Goal: Task Accomplishment & Management: Manage account settings

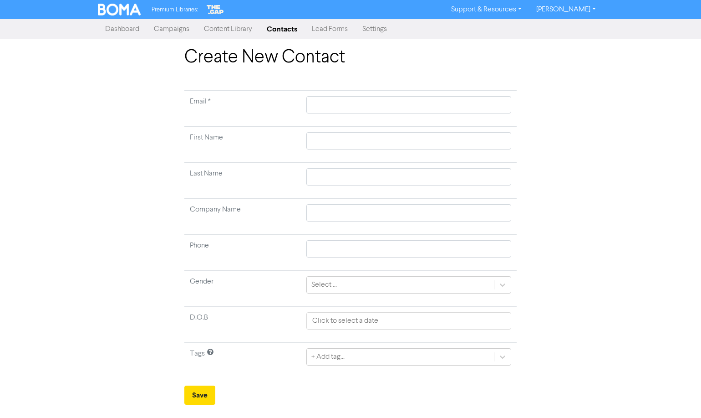
click at [342, 24] on link "Lead Forms" at bounding box center [330, 29] width 51 height 18
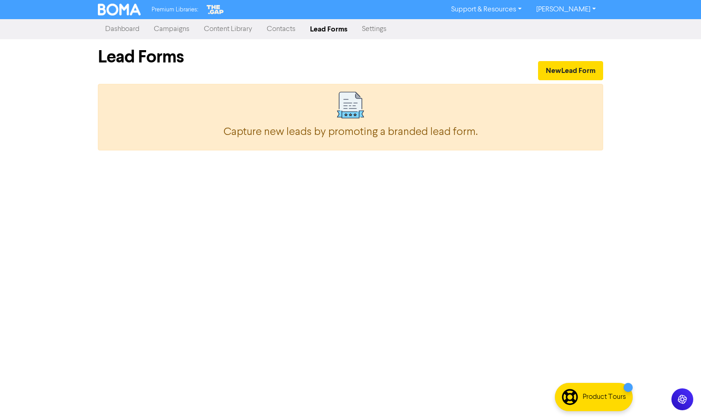
click at [284, 27] on link "Contacts" at bounding box center [281, 29] width 43 height 18
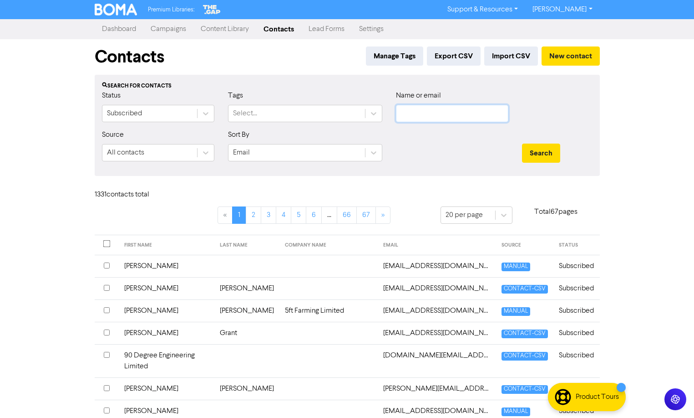
click at [440, 114] on input "text" at bounding box center [452, 113] width 112 height 17
click at [522, 143] on button "Search" at bounding box center [541, 152] width 38 height 19
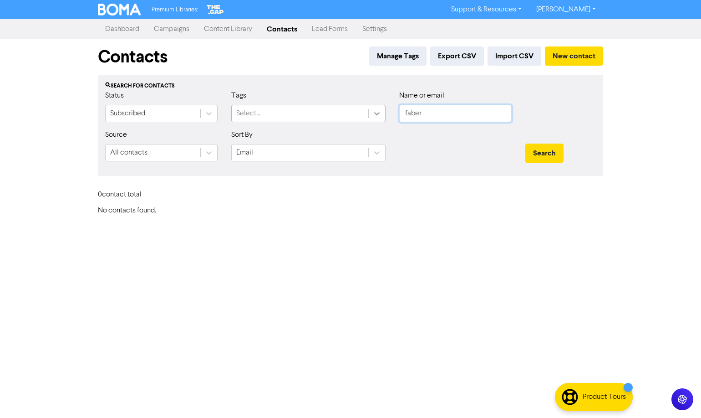
drag, startPoint x: 436, startPoint y: 112, endPoint x: 376, endPoint y: 112, distance: 59.6
click at [376, 112] on div "Status Subscribed Tags Select... Name or email faber" at bounding box center [350, 109] width 505 height 39
click at [525, 143] on button "Search" at bounding box center [544, 152] width 38 height 19
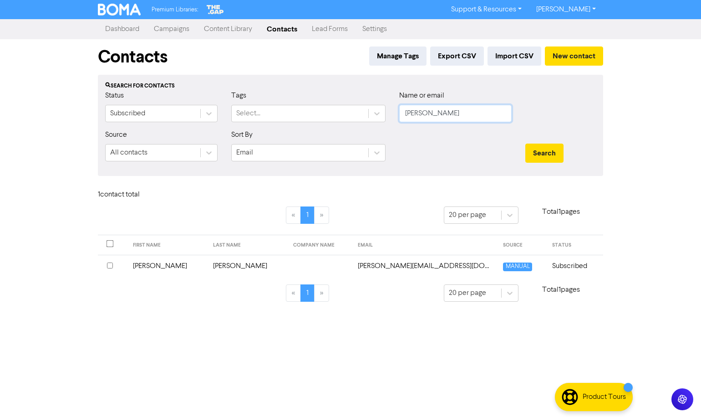
click at [433, 111] on input "[PERSON_NAME]" at bounding box center [455, 113] width 112 height 17
click at [431, 119] on input "[PERSON_NAME]" at bounding box center [455, 113] width 112 height 17
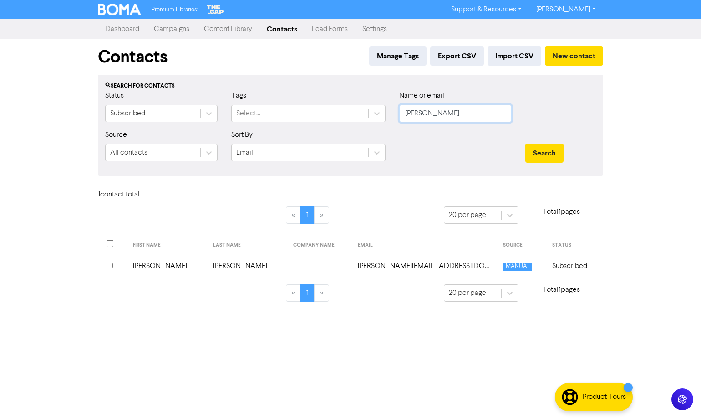
click at [431, 119] on input "[PERSON_NAME]" at bounding box center [455, 113] width 112 height 17
type input "rayden"
click at [525, 143] on button "Search" at bounding box center [544, 152] width 38 height 19
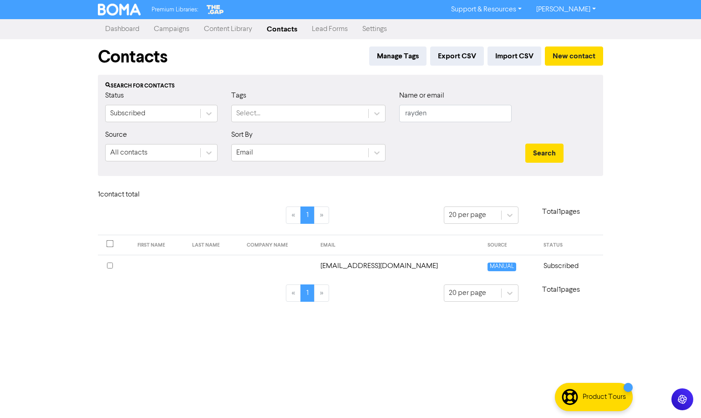
click at [575, 268] on td "Subscribed" at bounding box center [570, 266] width 65 height 22
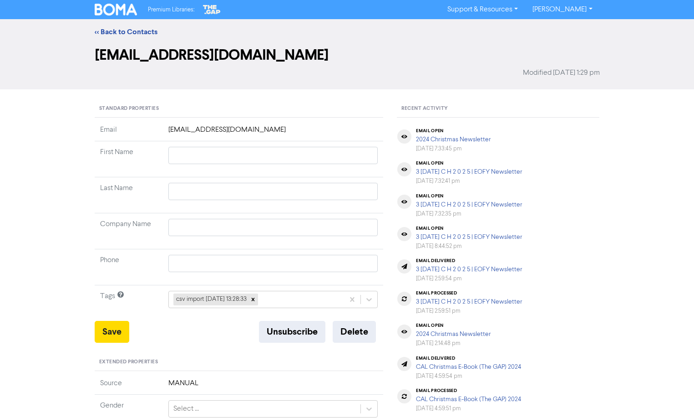
click at [378, 337] on div "Unsubscribe Delete" at bounding box center [321, 332] width 124 height 22
click at [367, 335] on button "Delete" at bounding box center [354, 332] width 43 height 22
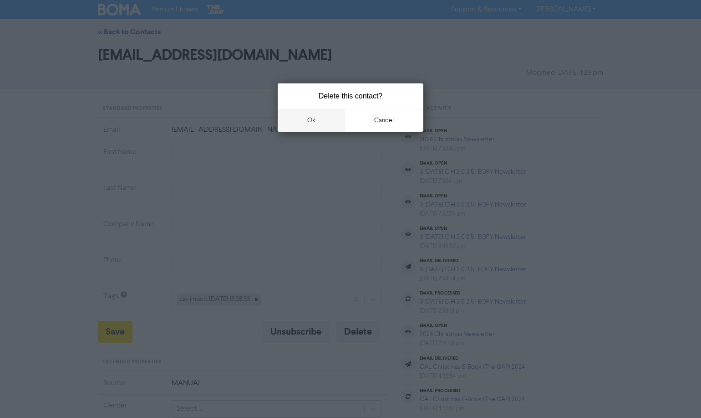
click at [280, 112] on button "ok" at bounding box center [311, 120] width 67 height 23
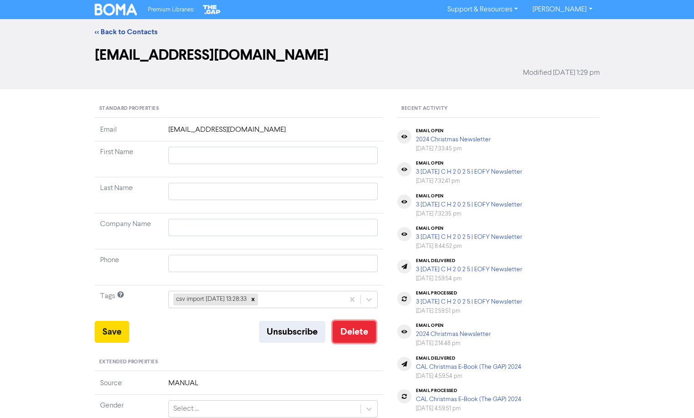
click at [358, 330] on button "Delete" at bounding box center [354, 332] width 43 height 22
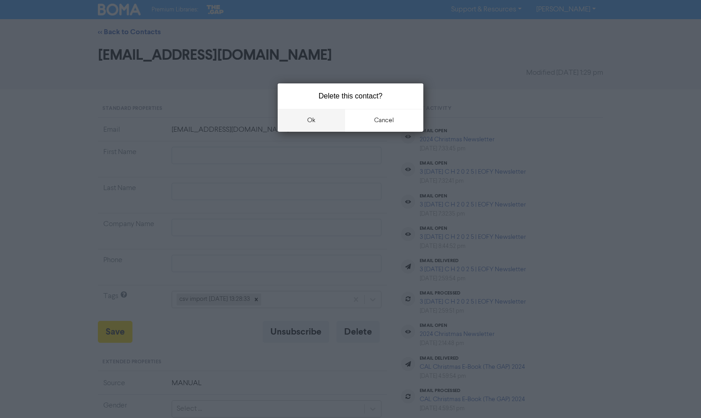
click at [321, 123] on button "ok" at bounding box center [311, 120] width 67 height 23
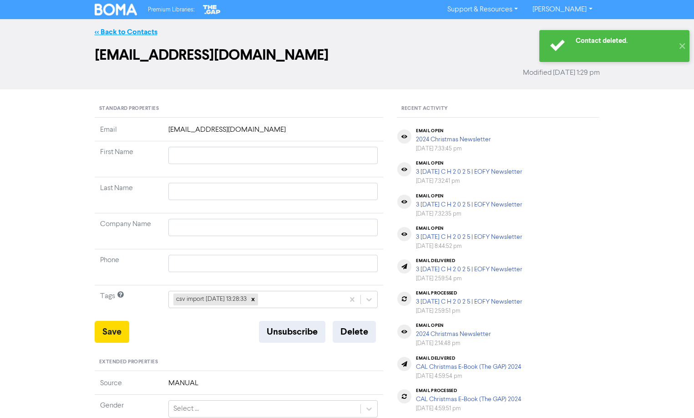
click at [111, 31] on link "<< Back to Contacts" at bounding box center [126, 31] width 63 height 9
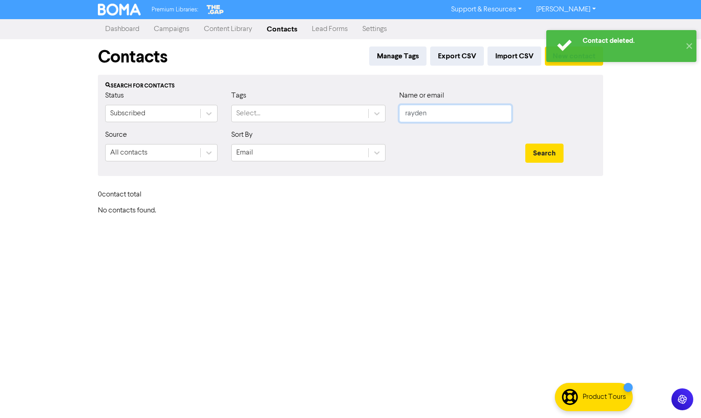
click at [459, 111] on input "rayden" at bounding box center [455, 113] width 112 height 17
type input "wedd"
click at [525, 143] on button "Search" at bounding box center [544, 152] width 38 height 19
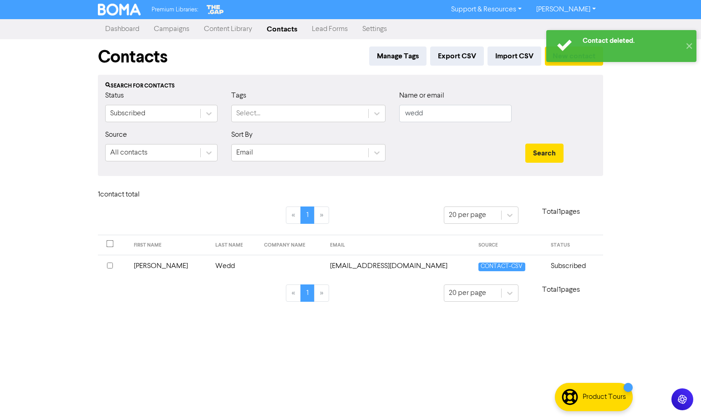
click at [558, 262] on td "Subscribed" at bounding box center [574, 266] width 58 height 22
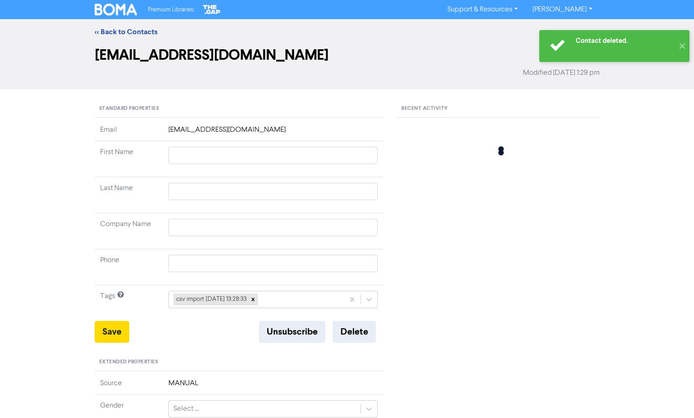
type input "[PERSON_NAME]"
type input "Wedd"
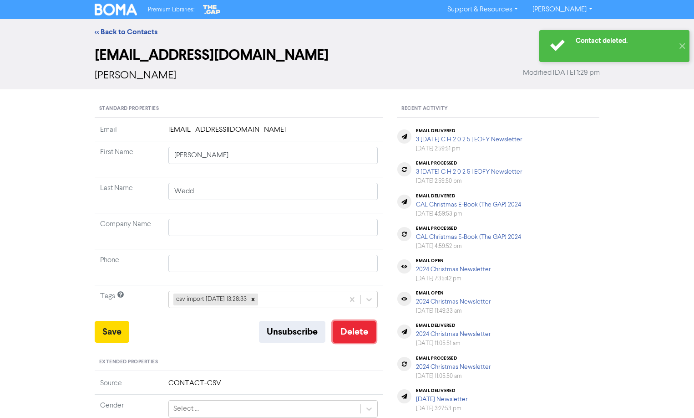
click at [363, 324] on button "Delete" at bounding box center [354, 332] width 43 height 22
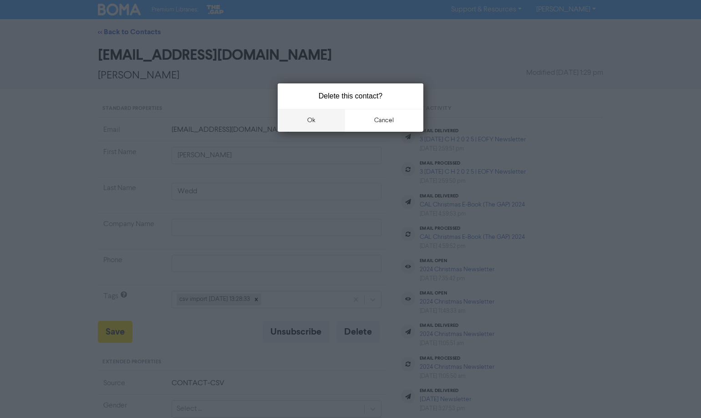
click at [328, 127] on button "ok" at bounding box center [311, 120] width 67 height 23
